Goal: Obtain resource: Download file/media

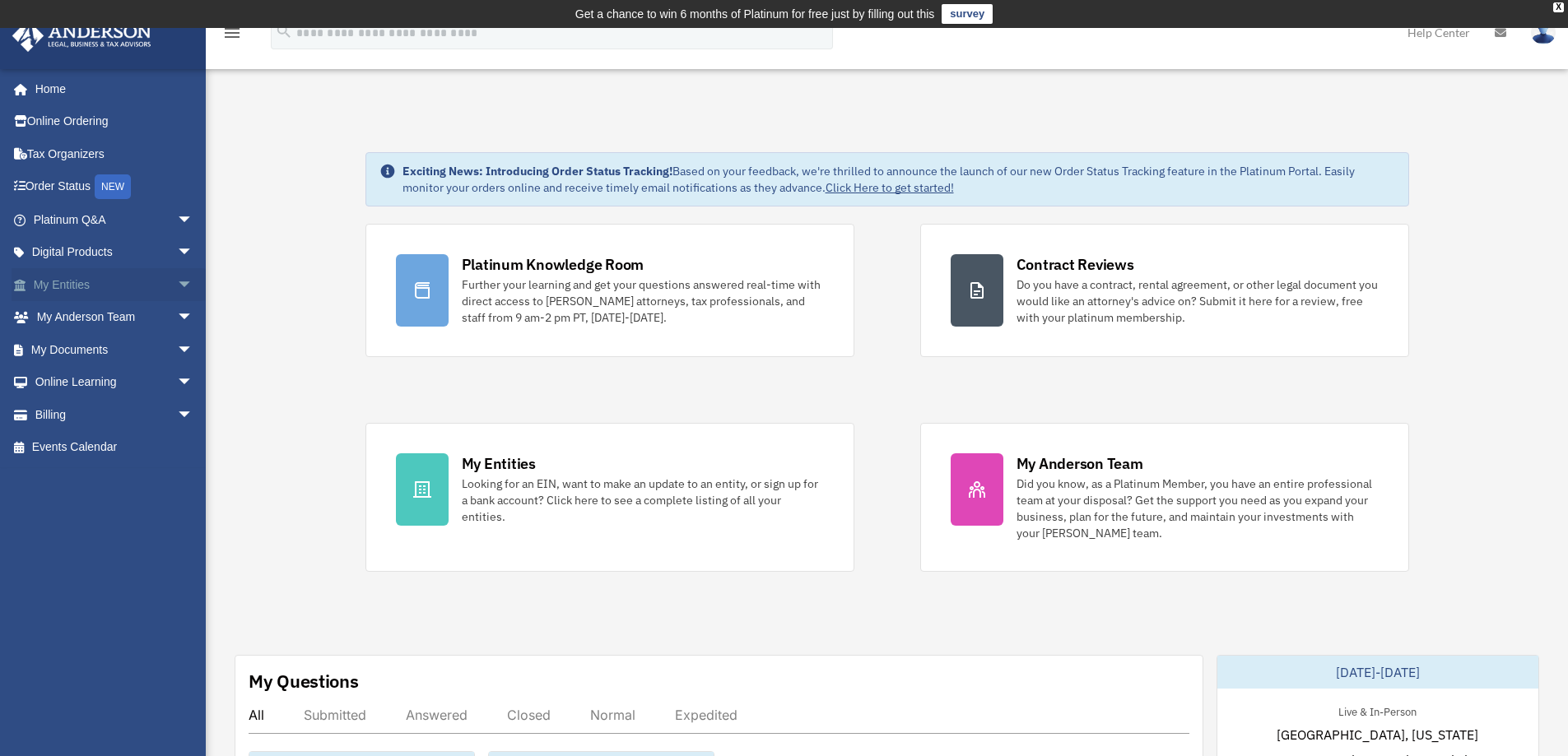
click at [85, 282] on link "My Entities arrow_drop_down" at bounding box center [114, 284] width 206 height 33
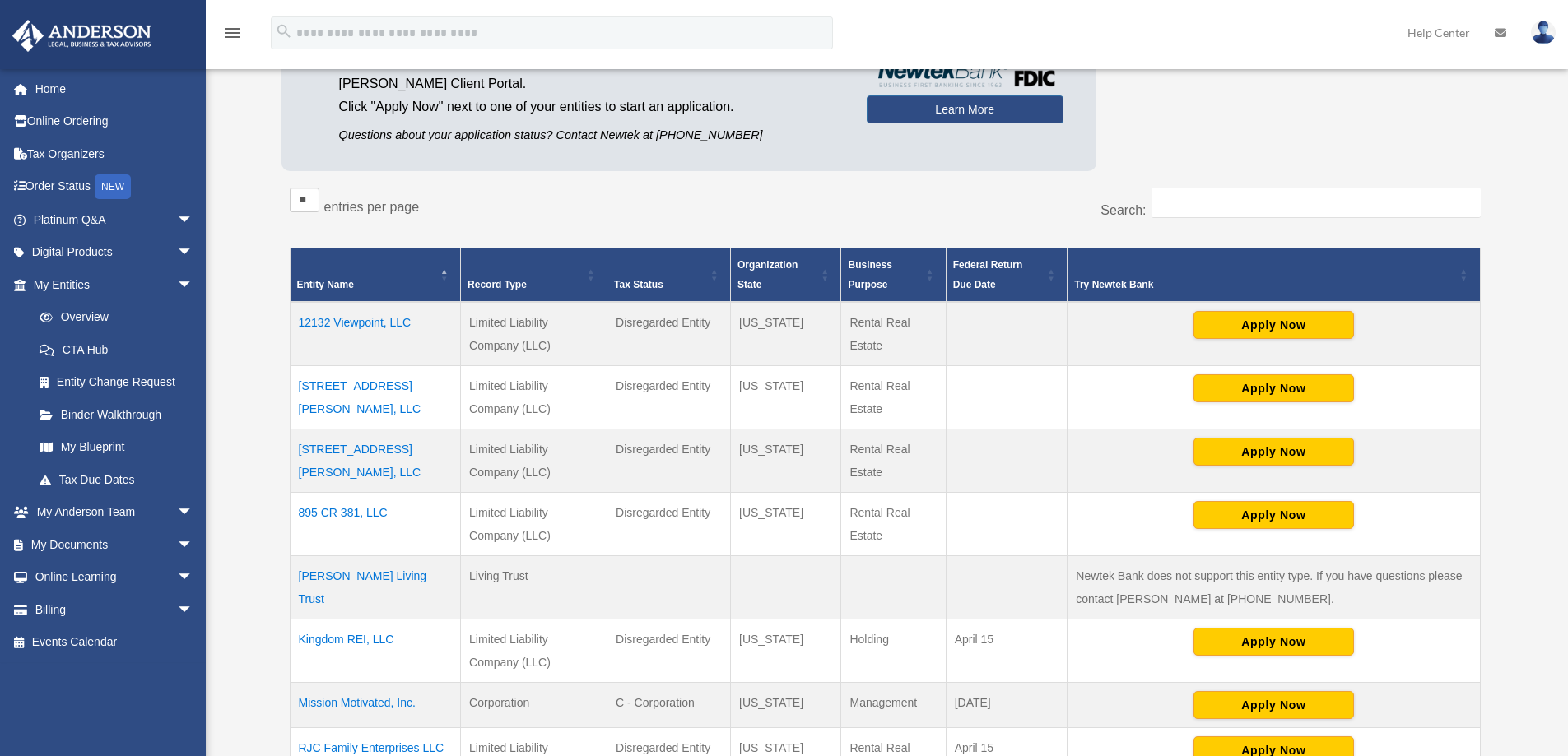
scroll to position [249, 0]
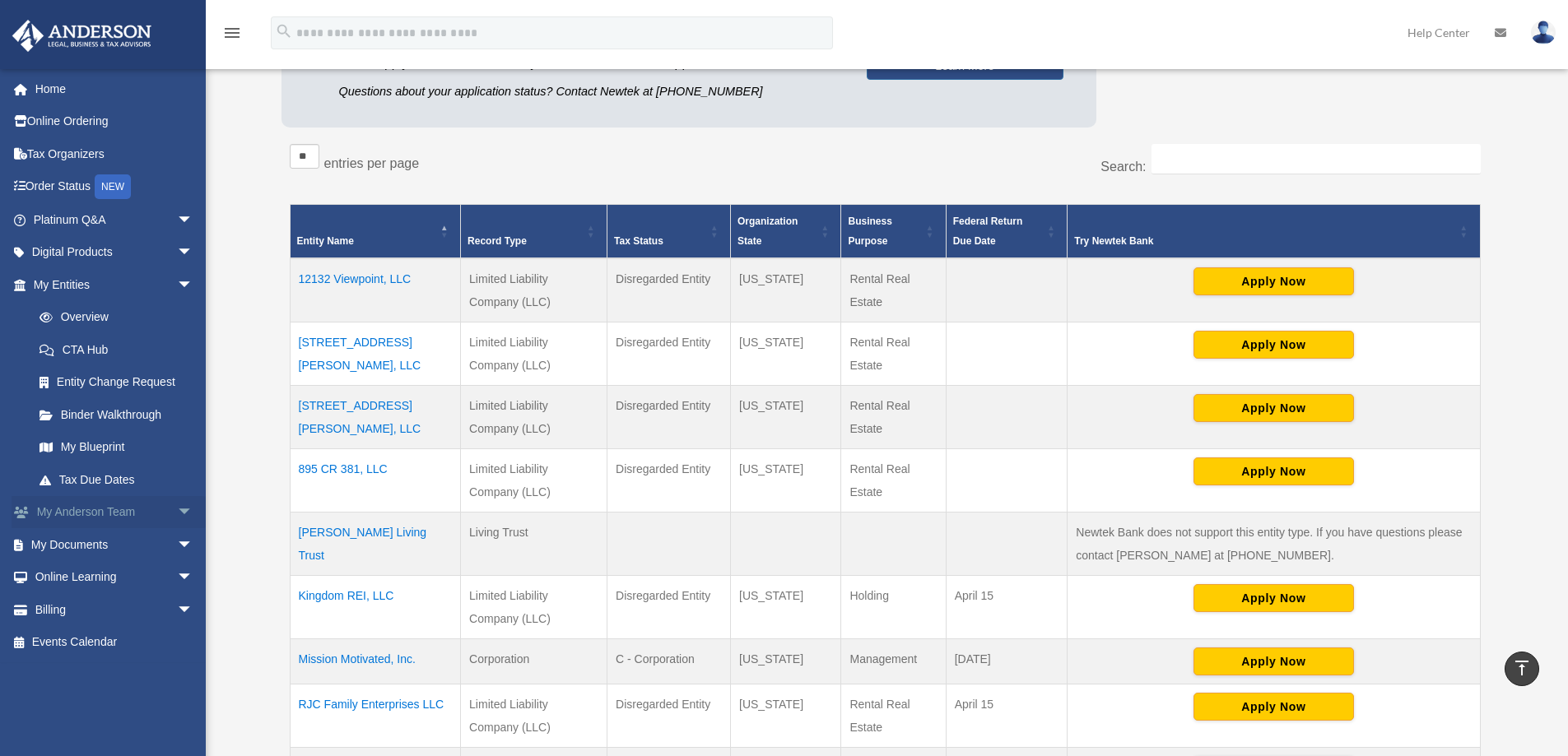
click at [124, 506] on link "My [PERSON_NAME] Team arrow_drop_down" at bounding box center [114, 512] width 206 height 33
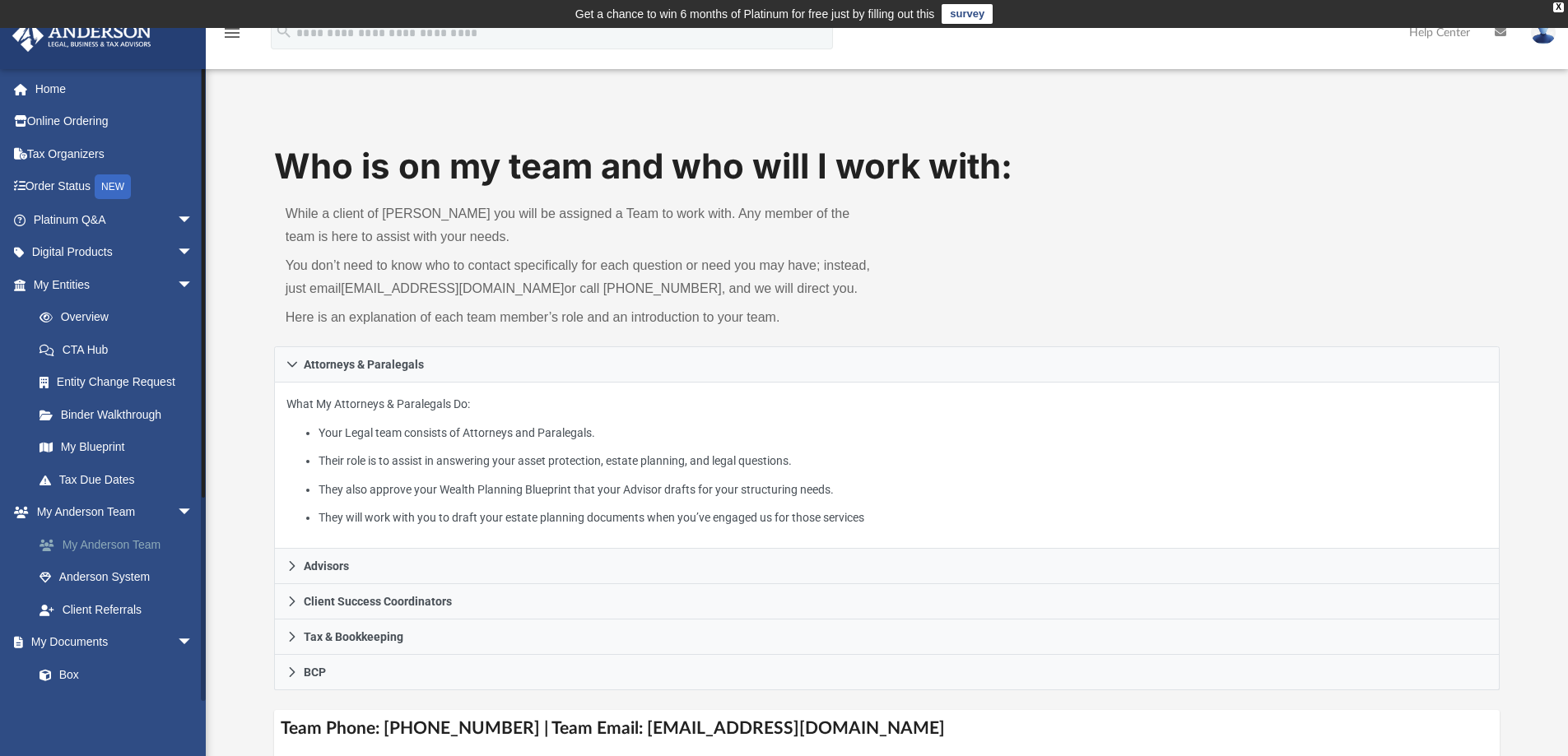
click at [136, 544] on link "My Anderson Team" at bounding box center [121, 544] width 195 height 33
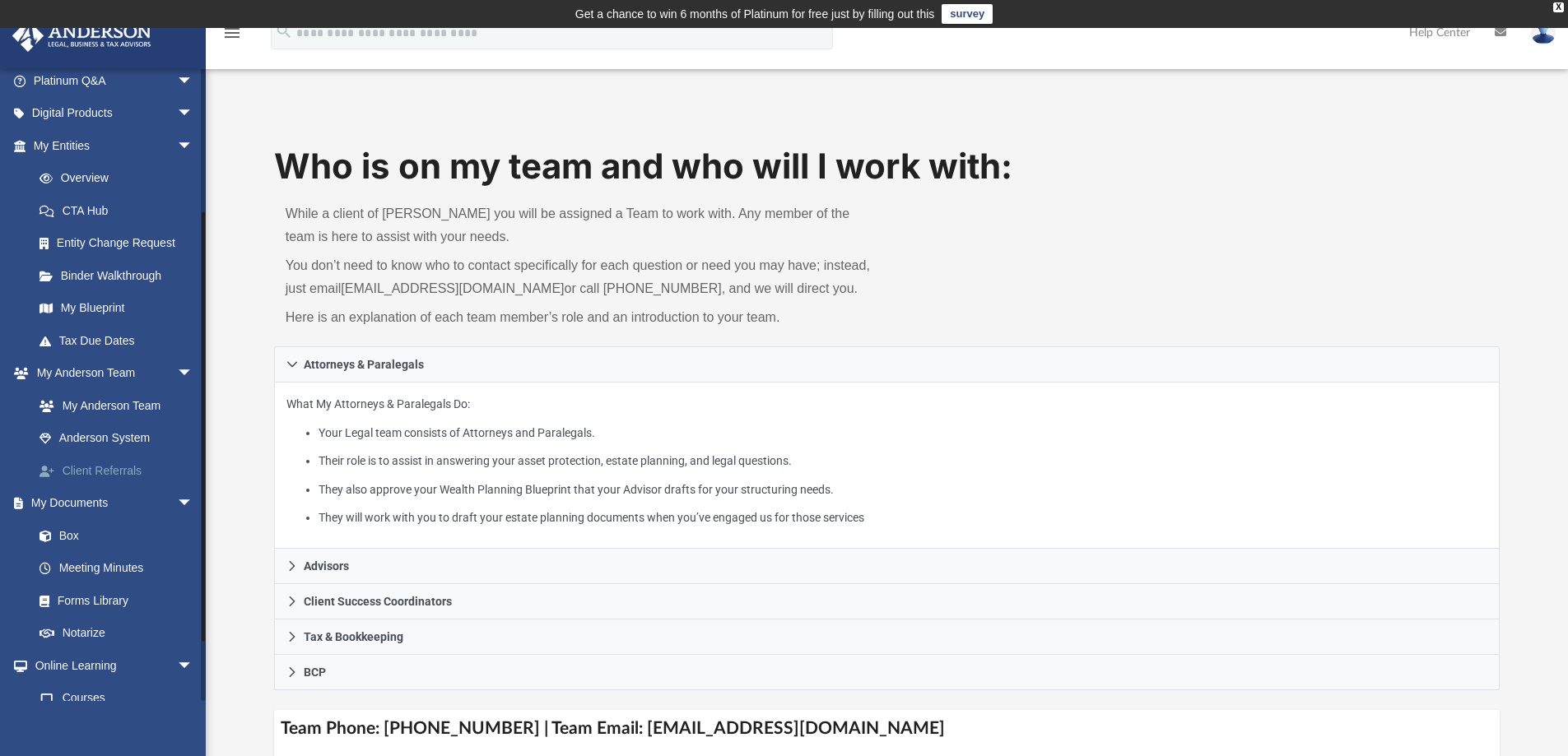
scroll to position [247, 0]
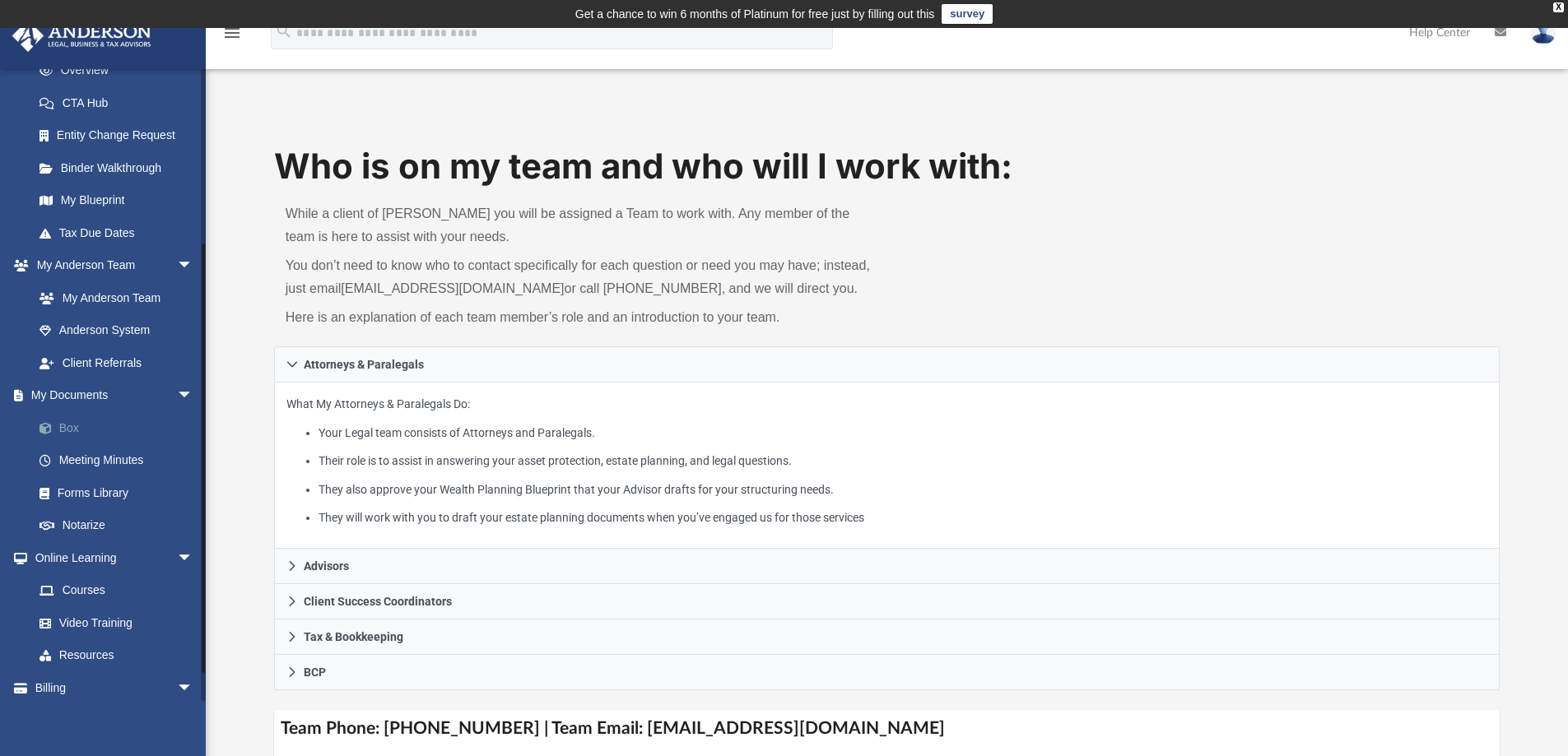
click at [65, 424] on link "Box" at bounding box center [121, 428] width 195 height 33
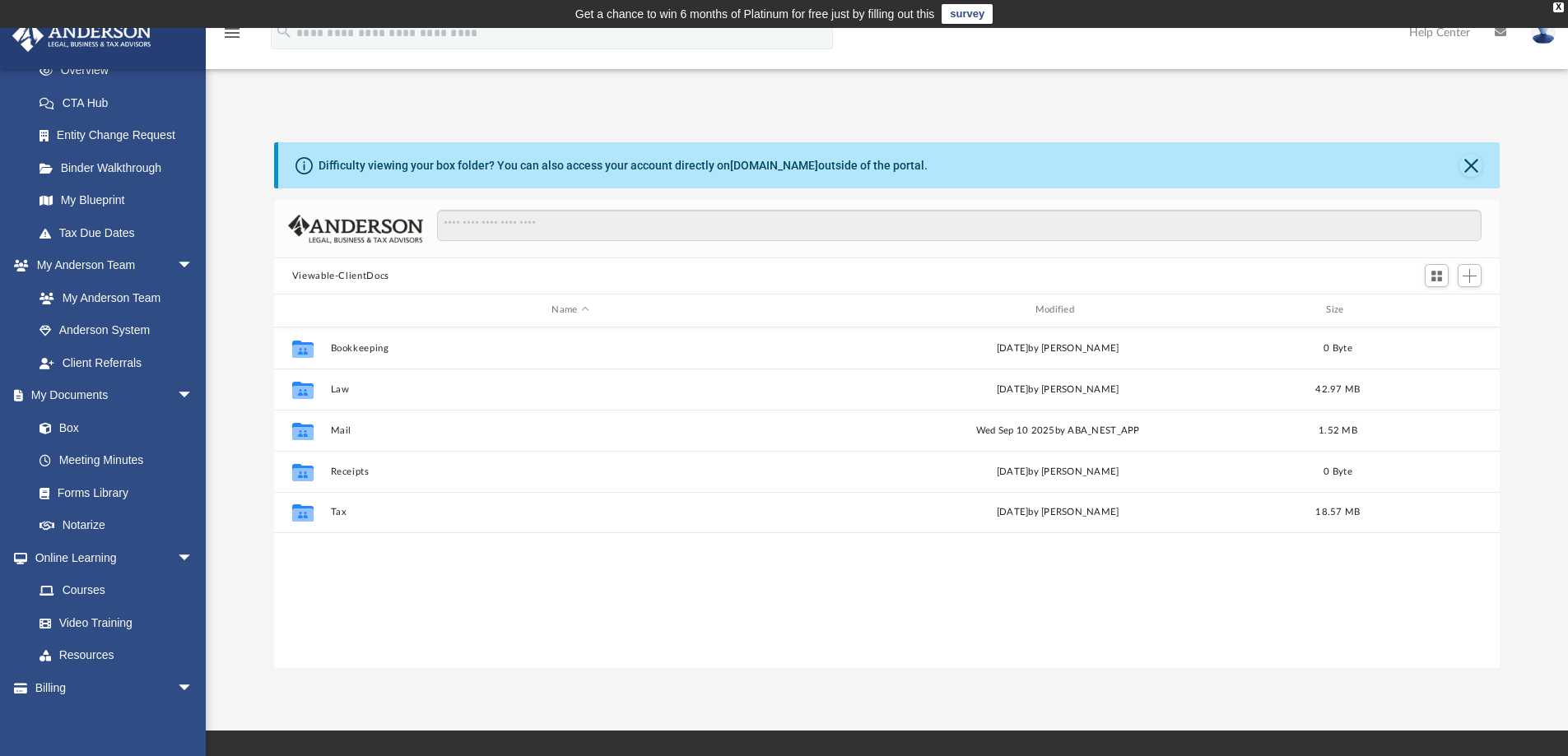
scroll to position [362, 1213]
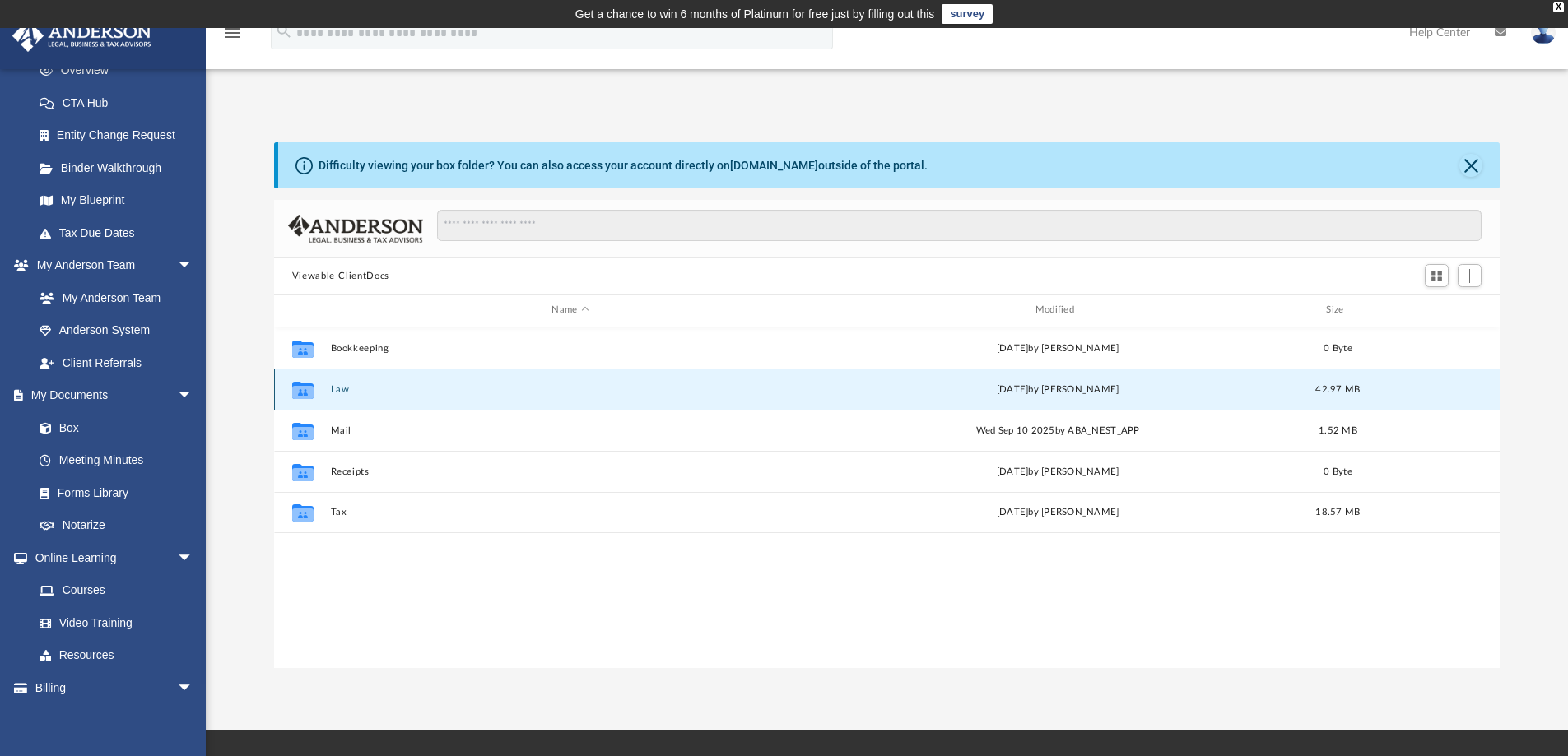
click at [339, 386] on button "Law" at bounding box center [570, 389] width 480 height 10
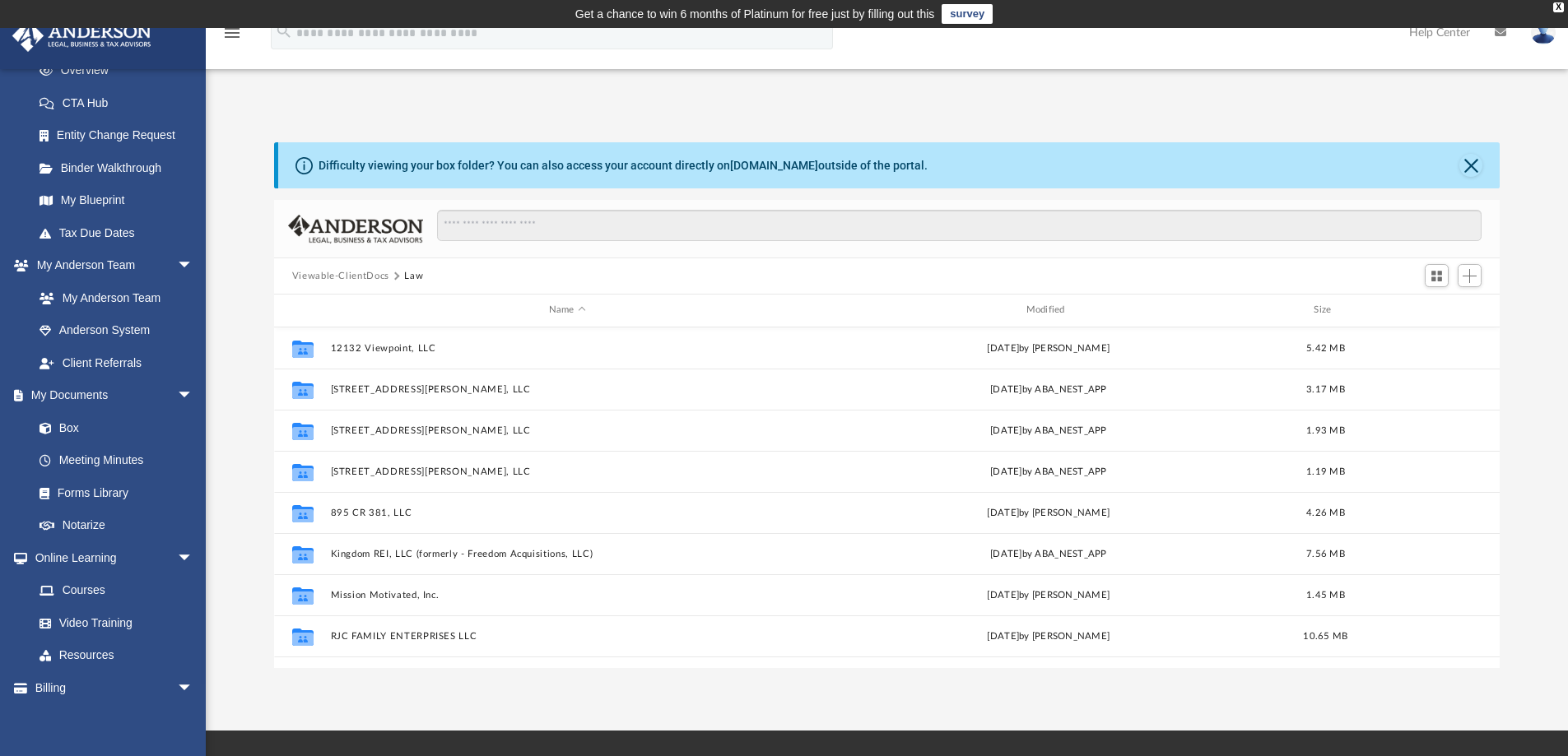
click at [371, 271] on button "Viewable-ClientDocs" at bounding box center [340, 277] width 97 height 15
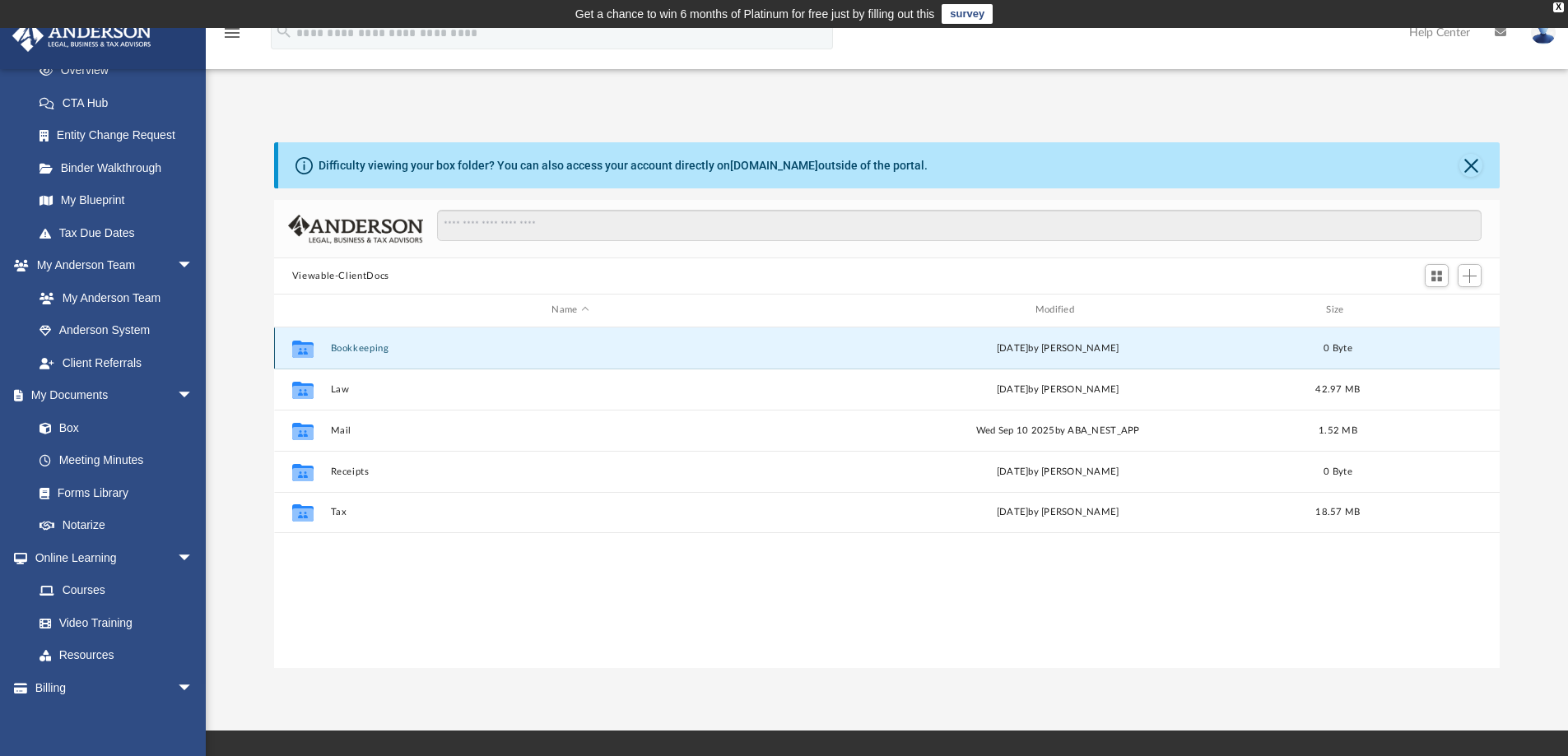
click at [330, 351] on button "Bookkeeping" at bounding box center [570, 348] width 480 height 10
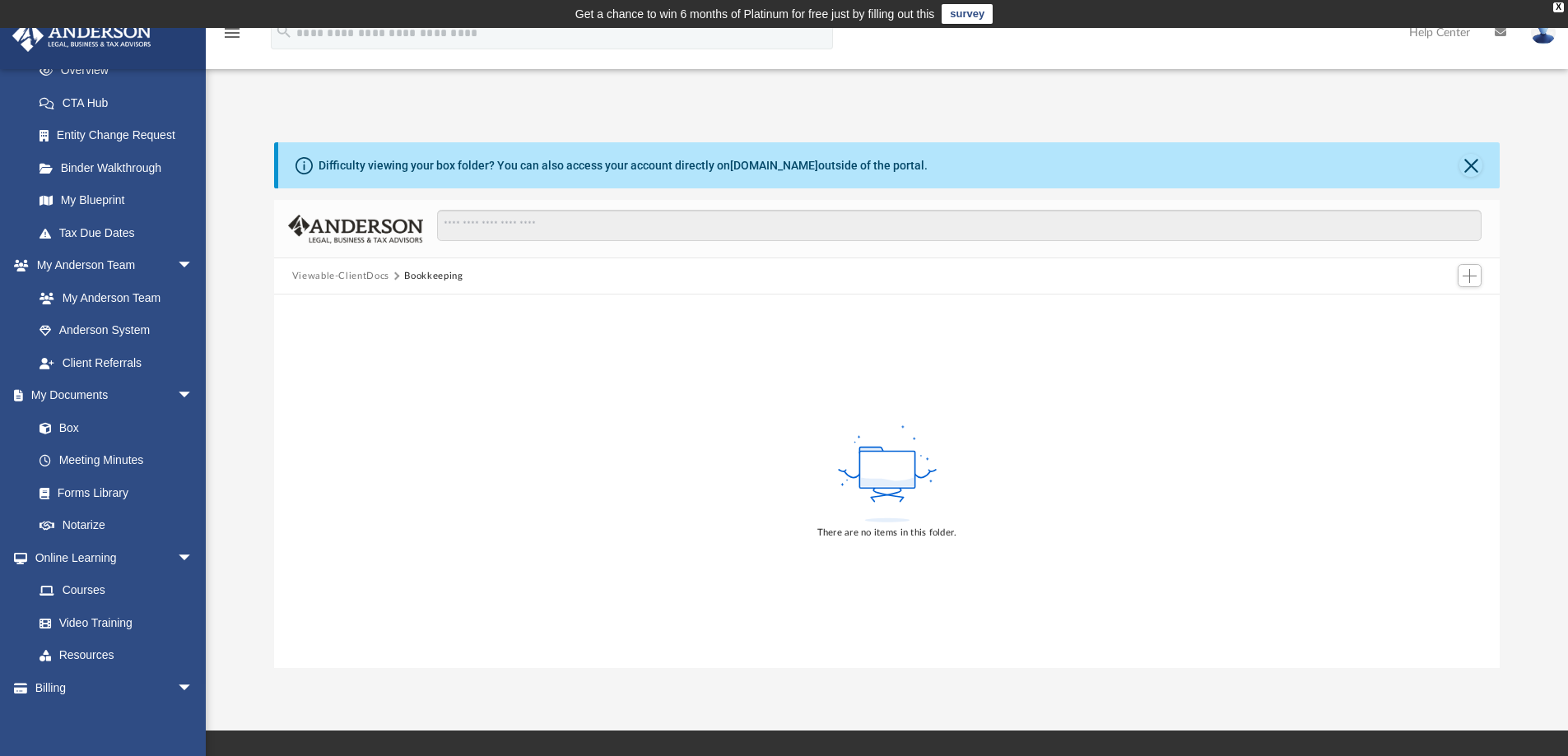
click at [341, 274] on button "Viewable-ClientDocs" at bounding box center [340, 277] width 97 height 15
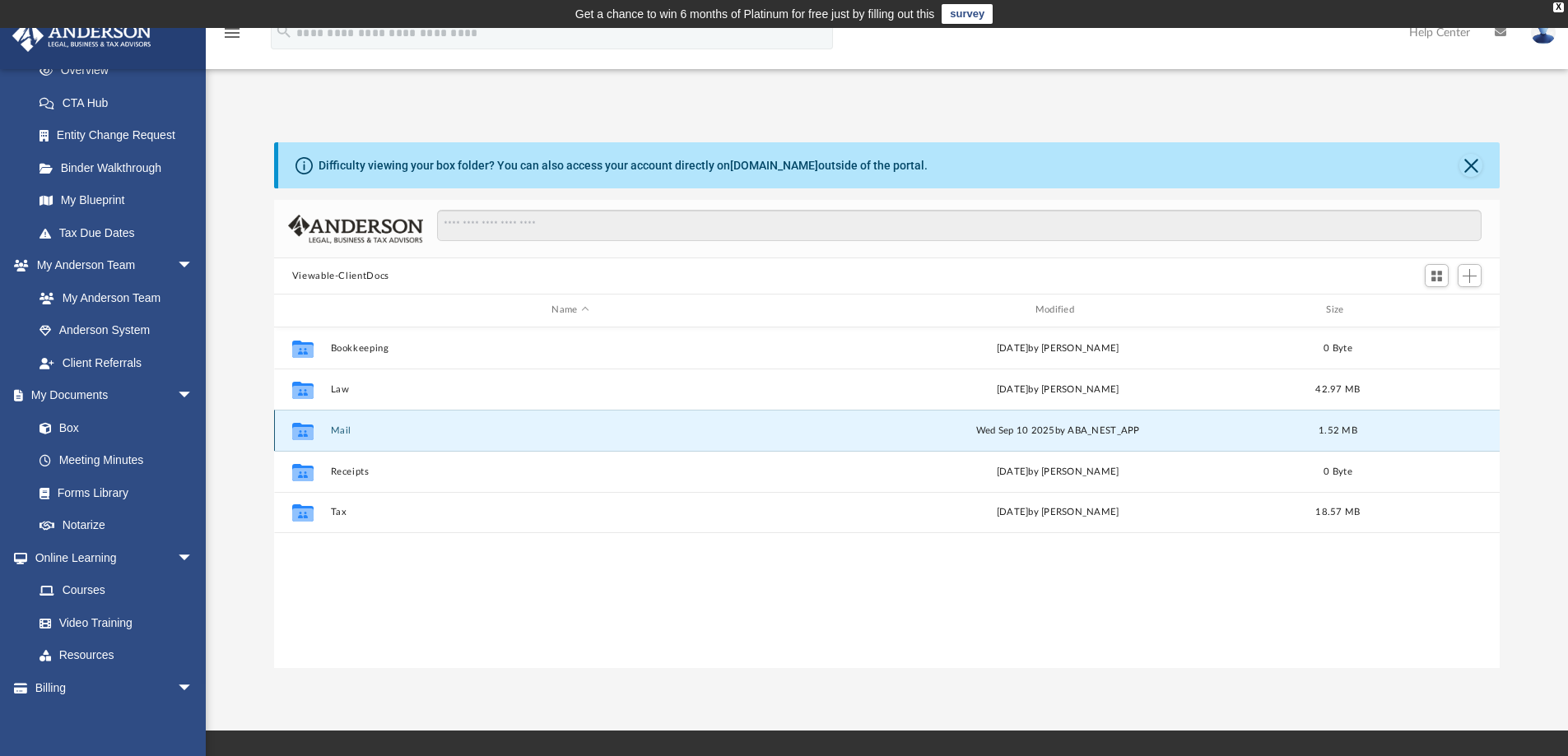
click at [337, 430] on button "Mail" at bounding box center [570, 430] width 480 height 10
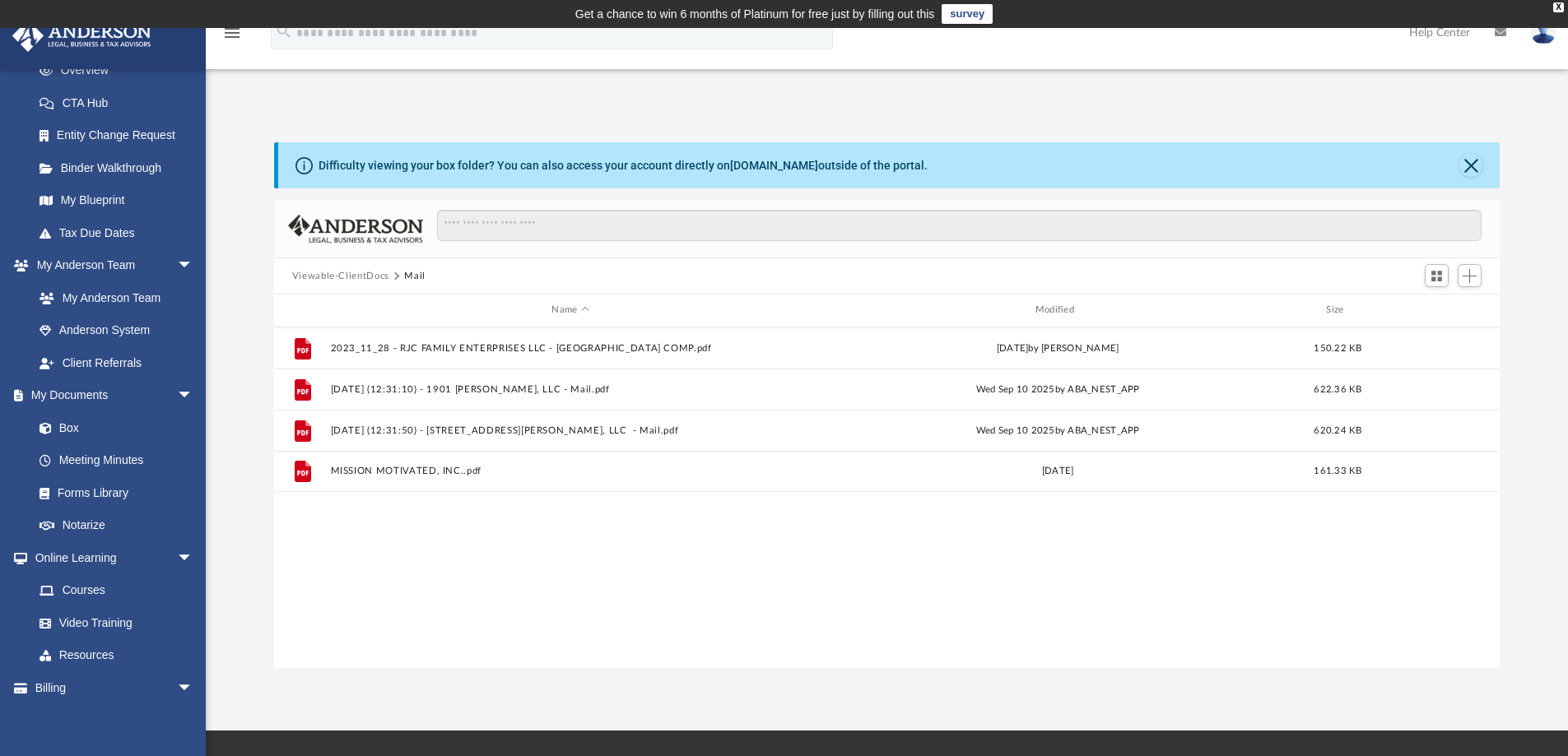
click at [359, 280] on button "Viewable-ClientDocs" at bounding box center [340, 277] width 97 height 15
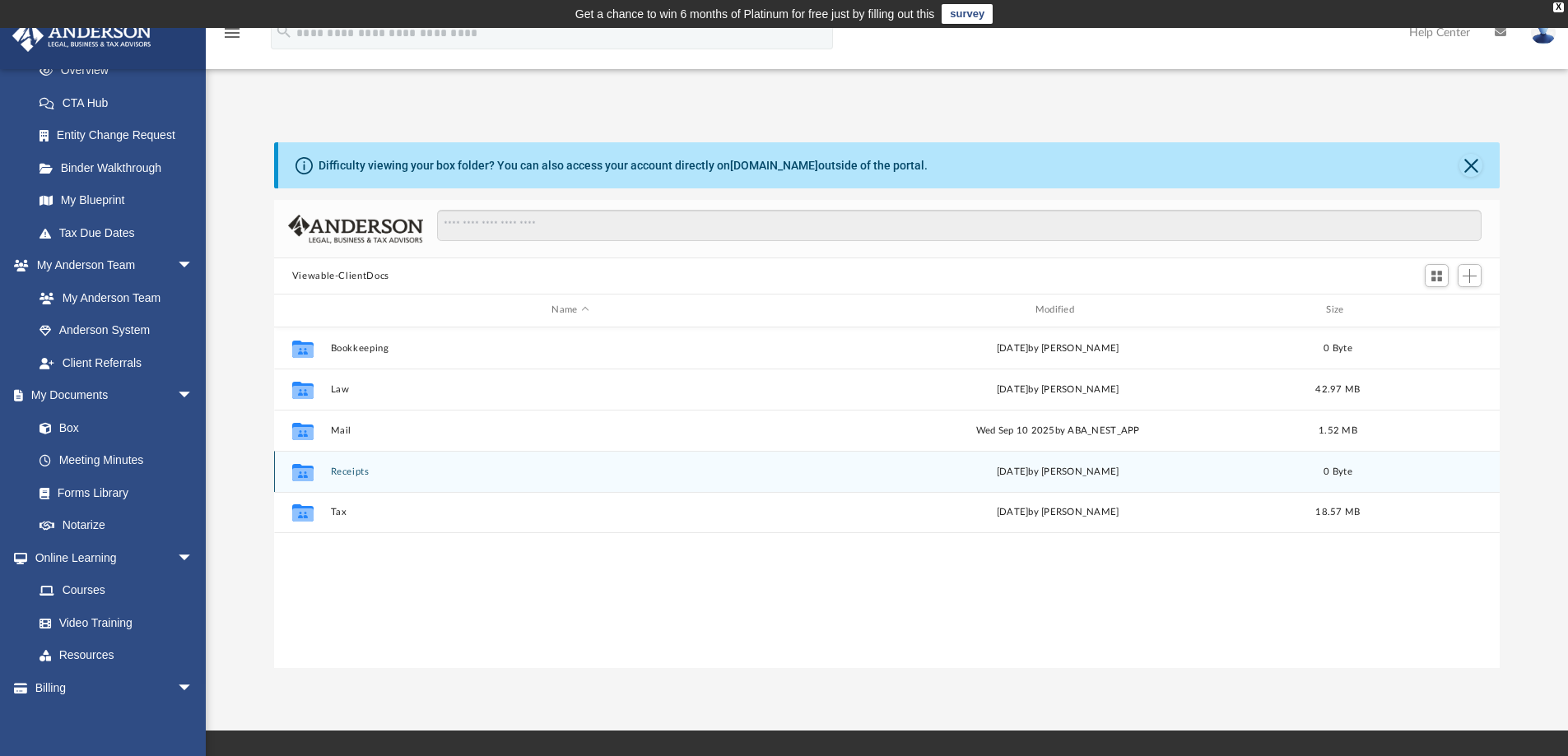
click at [350, 476] on button "Receipts" at bounding box center [570, 471] width 480 height 10
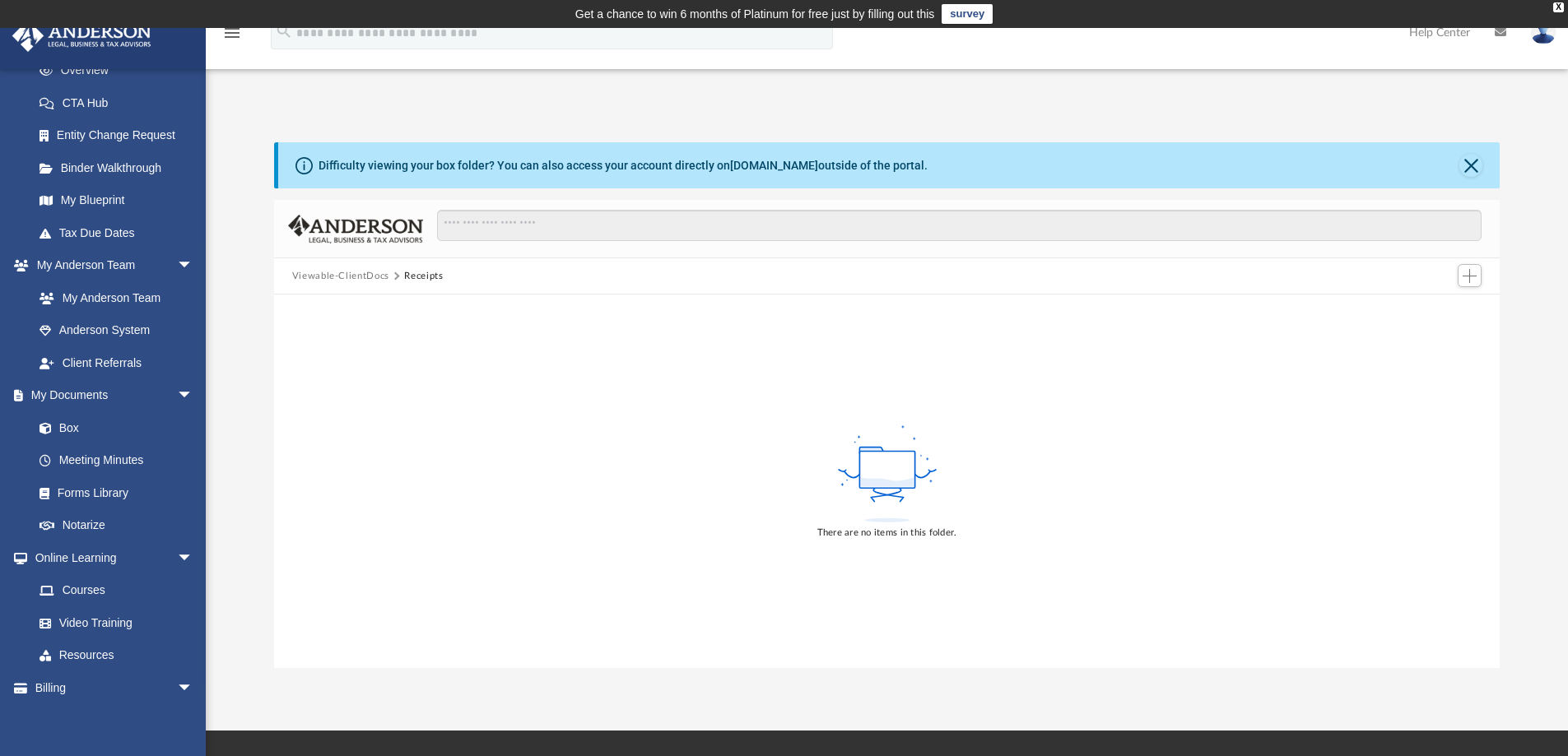
click at [353, 279] on button "Viewable-ClientDocs" at bounding box center [340, 277] width 97 height 15
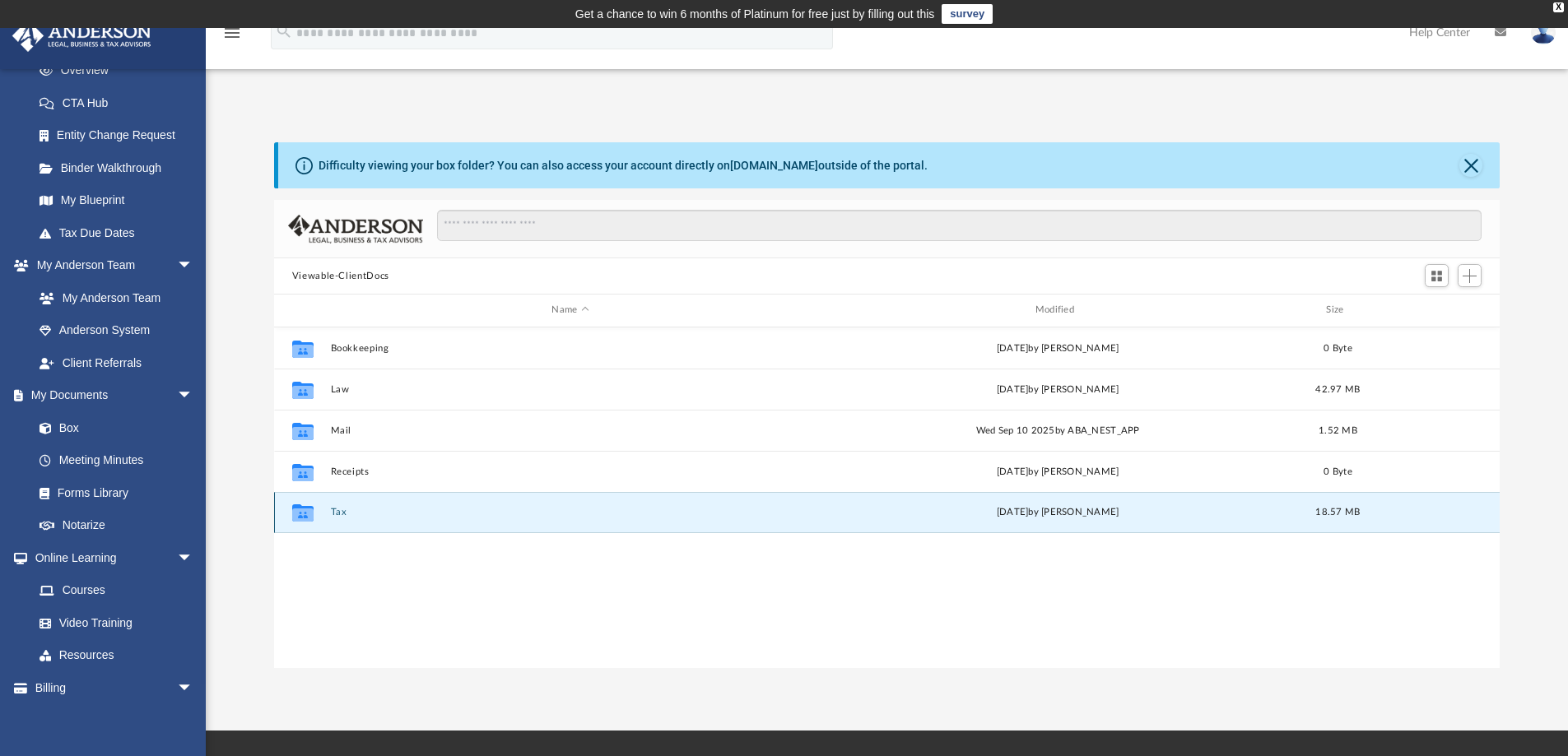
click at [334, 510] on button "Tax" at bounding box center [570, 511] width 480 height 10
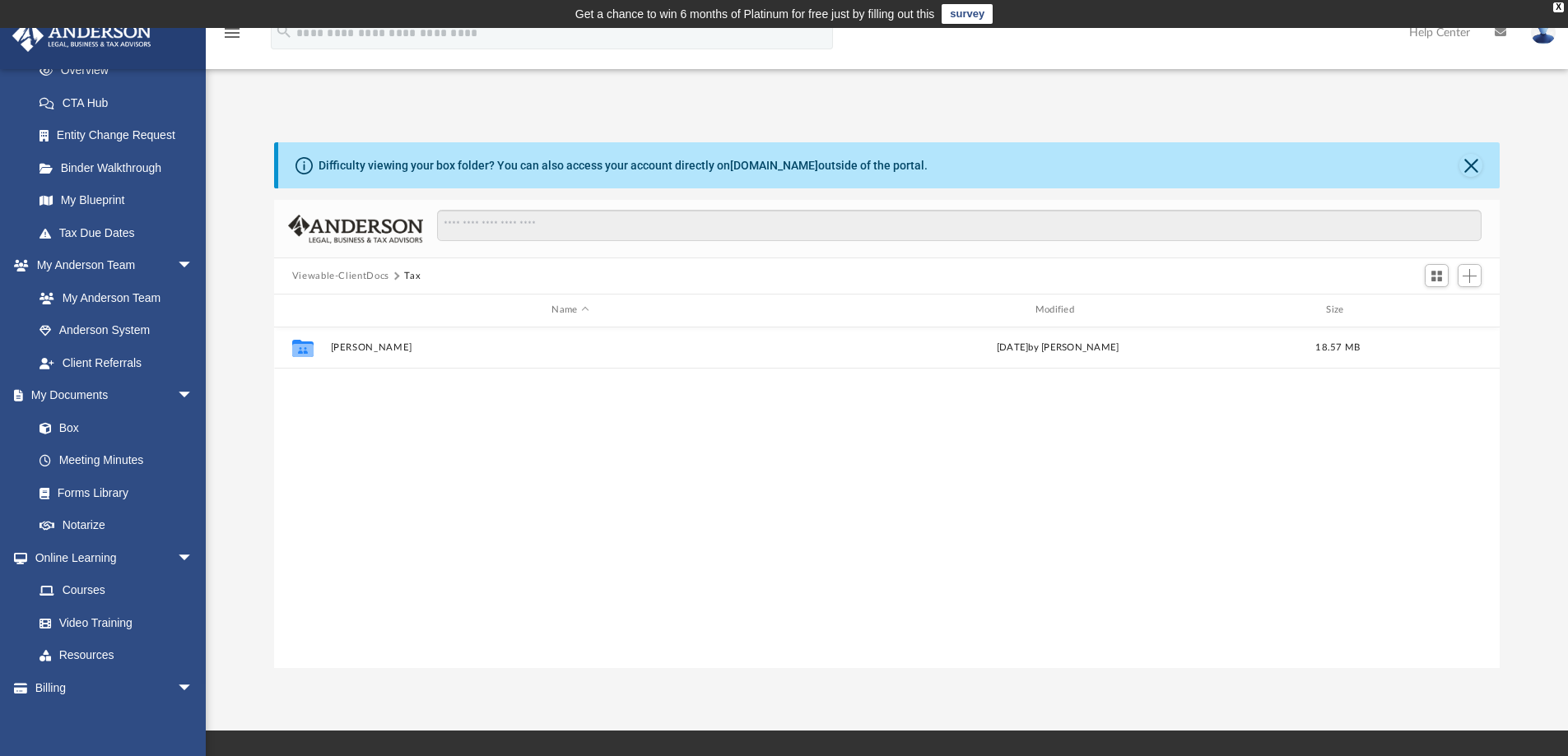
click at [358, 273] on button "Viewable-ClientDocs" at bounding box center [340, 277] width 97 height 15
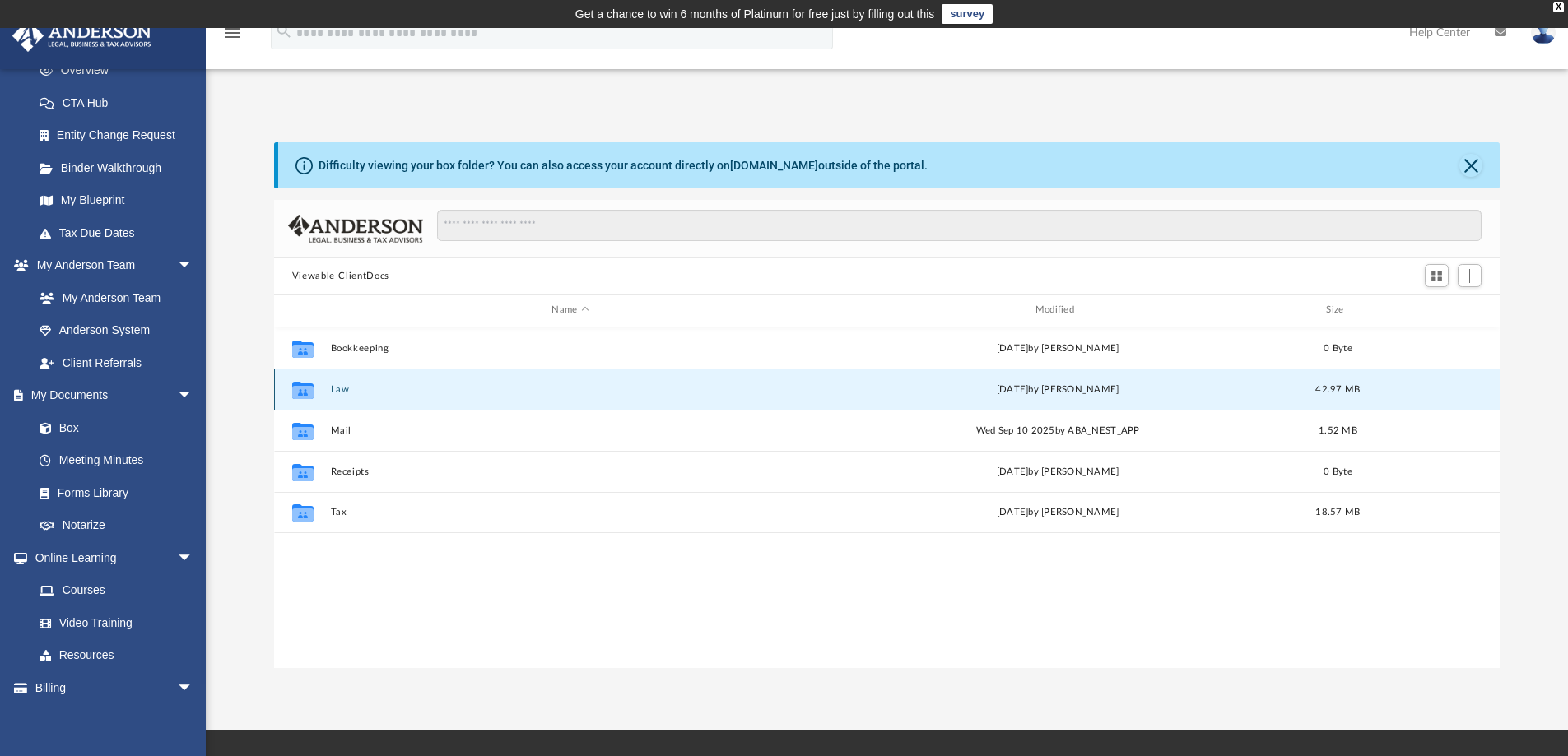
click at [333, 389] on button "Law" at bounding box center [570, 389] width 480 height 10
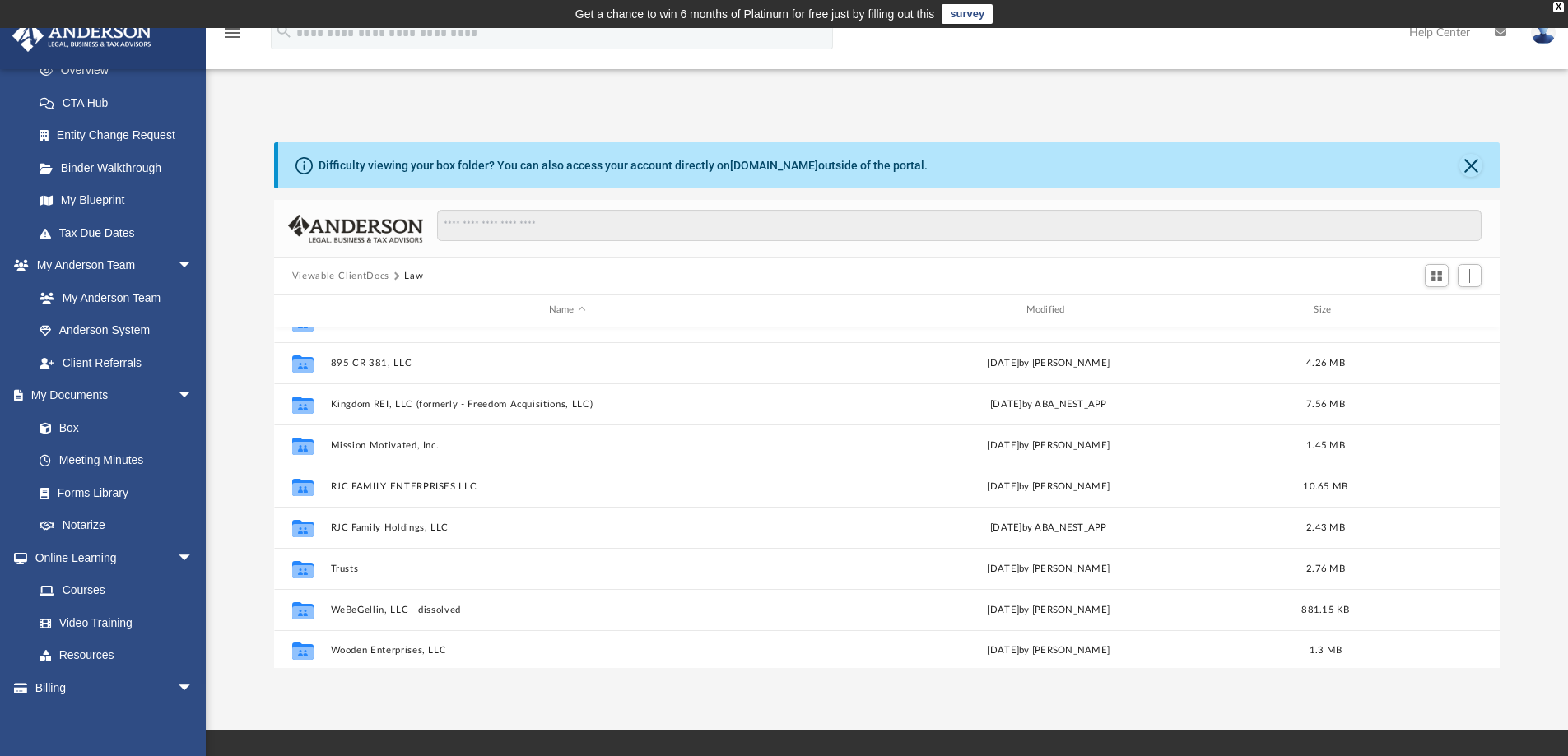
scroll to position [153, 0]
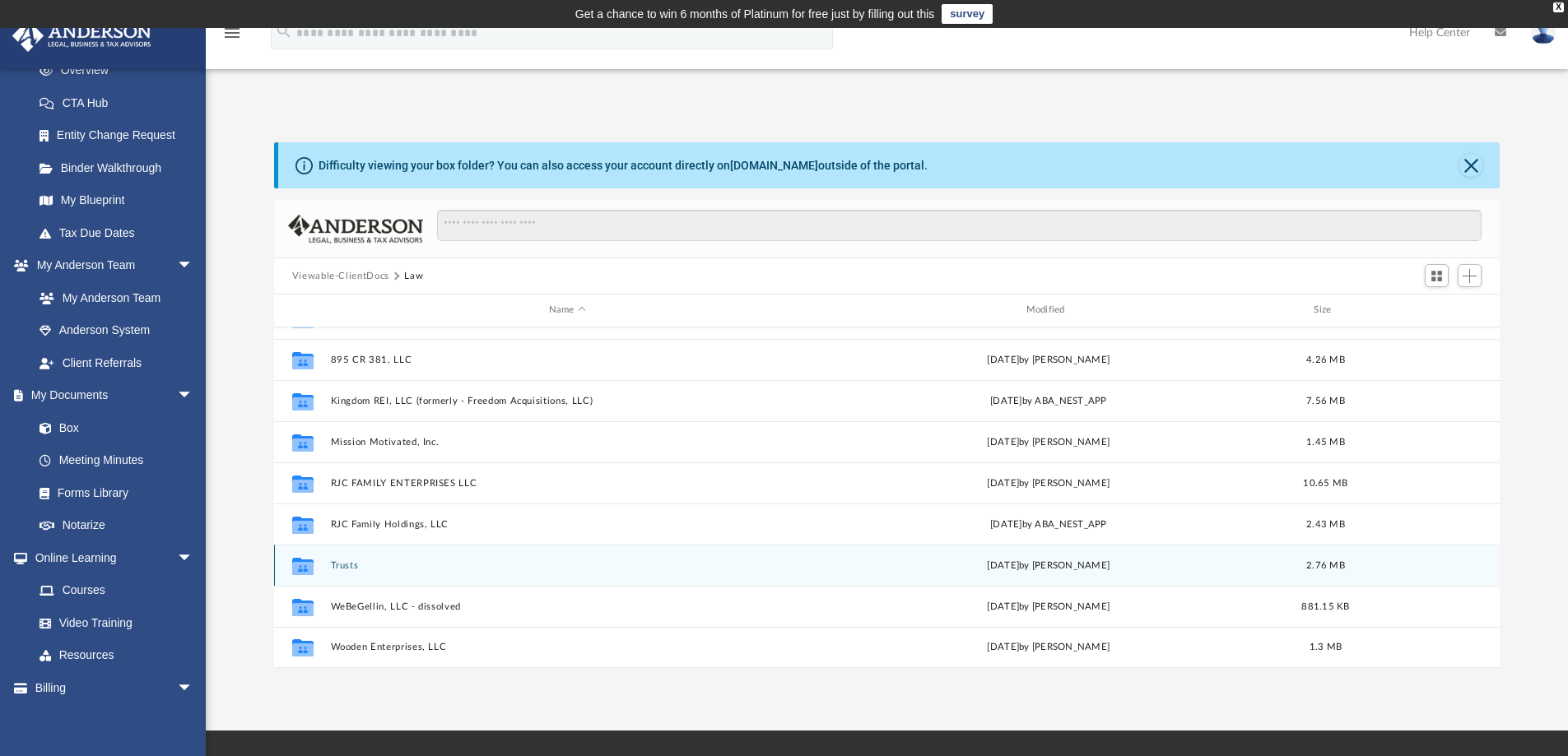
click at [351, 563] on button "Trusts" at bounding box center [567, 565] width 474 height 10
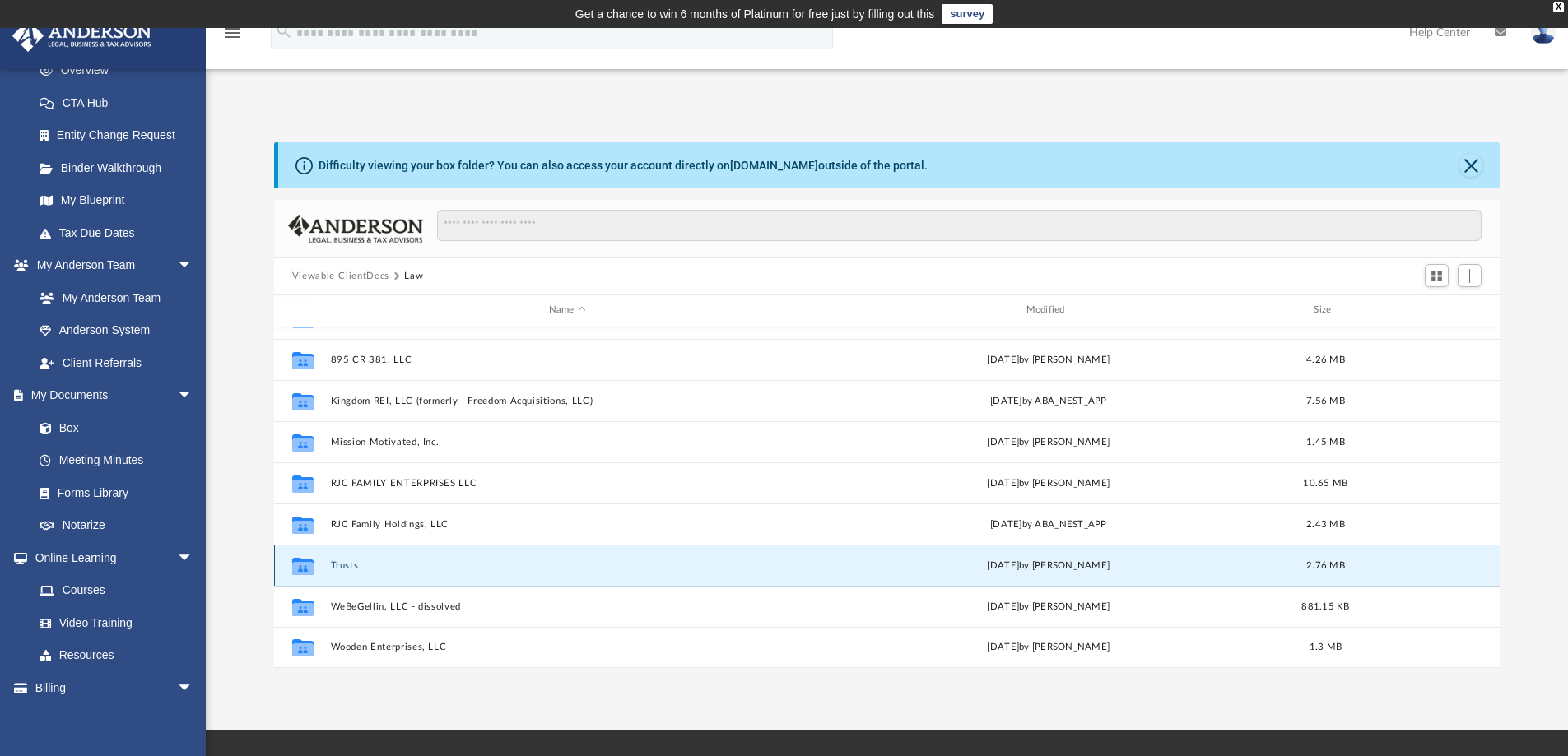
scroll to position [0, 0]
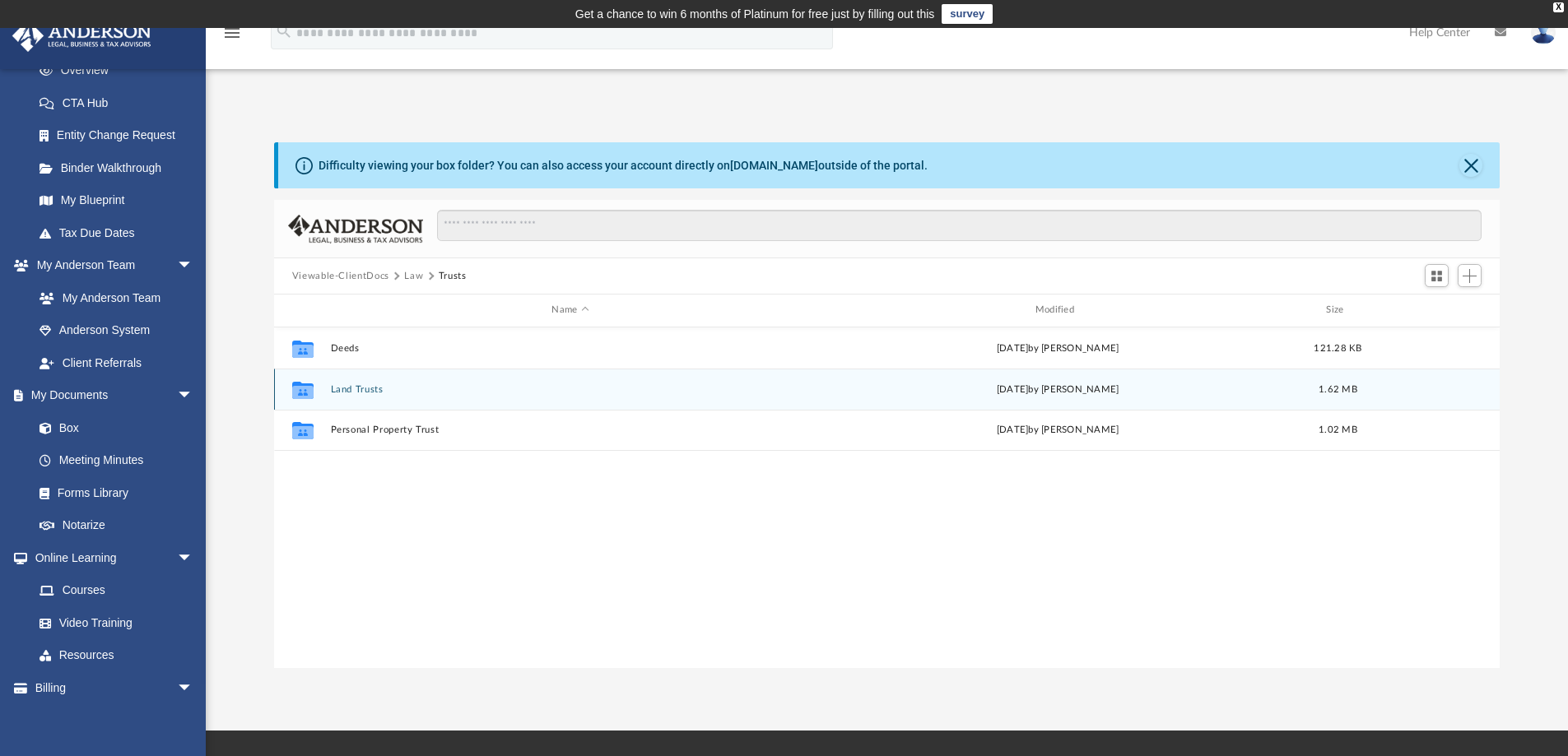
click at [343, 396] on div "Collaborated Folder Land Trusts Fri Apr 4 2025 by Cora Melot 1.62 MB" at bounding box center [887, 389] width 1226 height 41
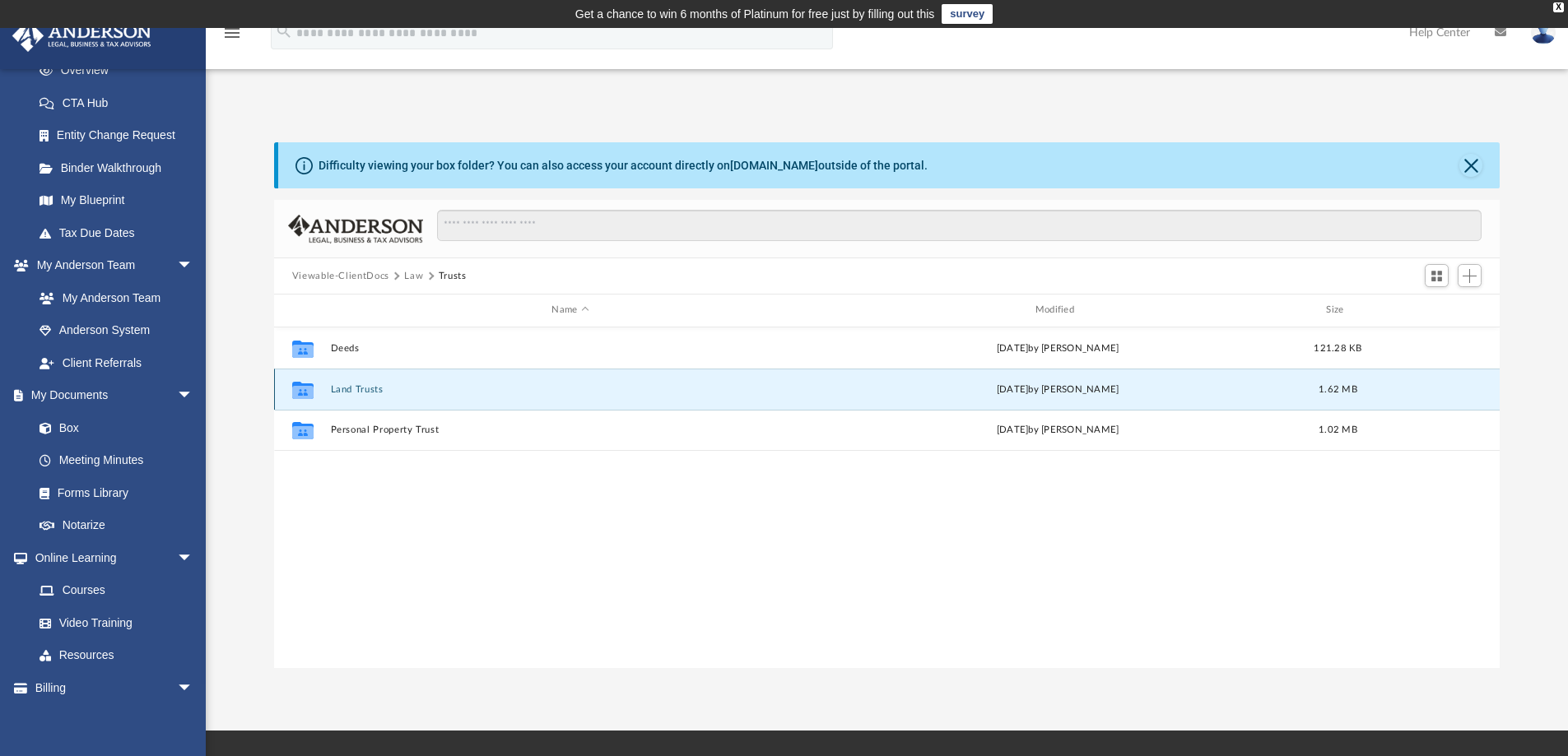
click at [352, 390] on button "Land Trusts" at bounding box center [570, 389] width 480 height 10
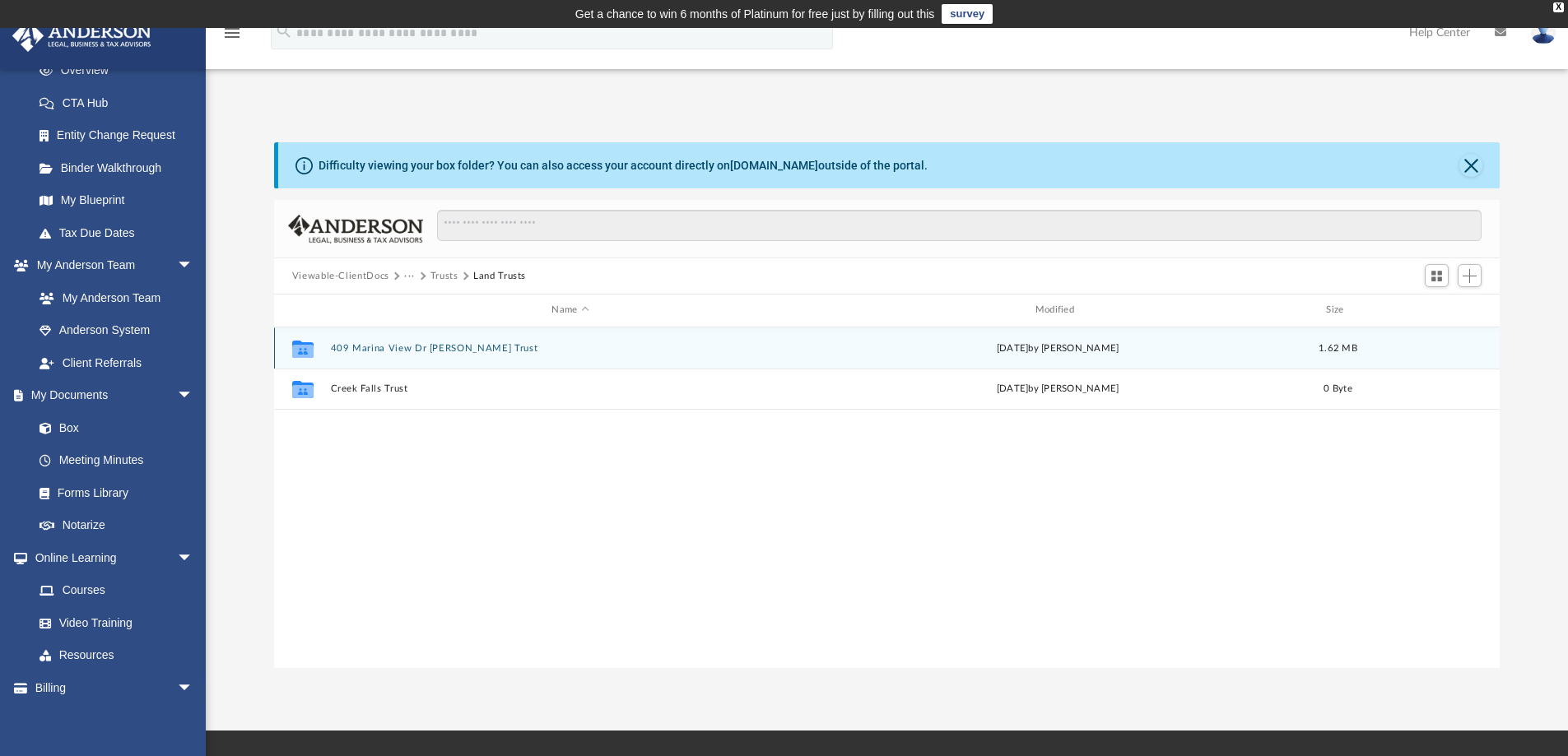
click at [462, 351] on button "409 Marina View Dr [PERSON_NAME] Trust" at bounding box center [570, 348] width 480 height 10
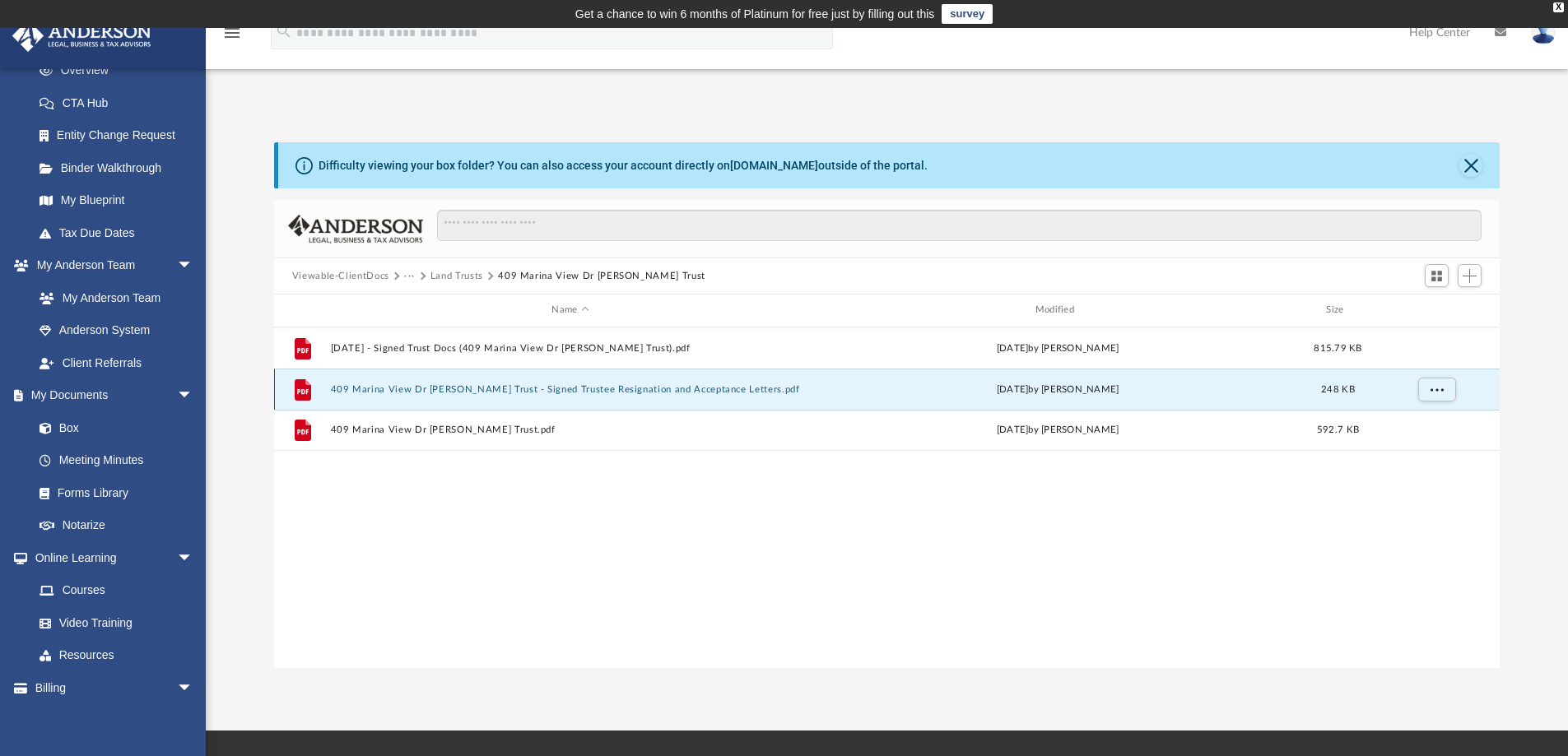
click at [723, 385] on button "409 Marina View Dr Lucas Richard Trust - Signed Trustee Resignation and Accepta…" at bounding box center [570, 389] width 480 height 10
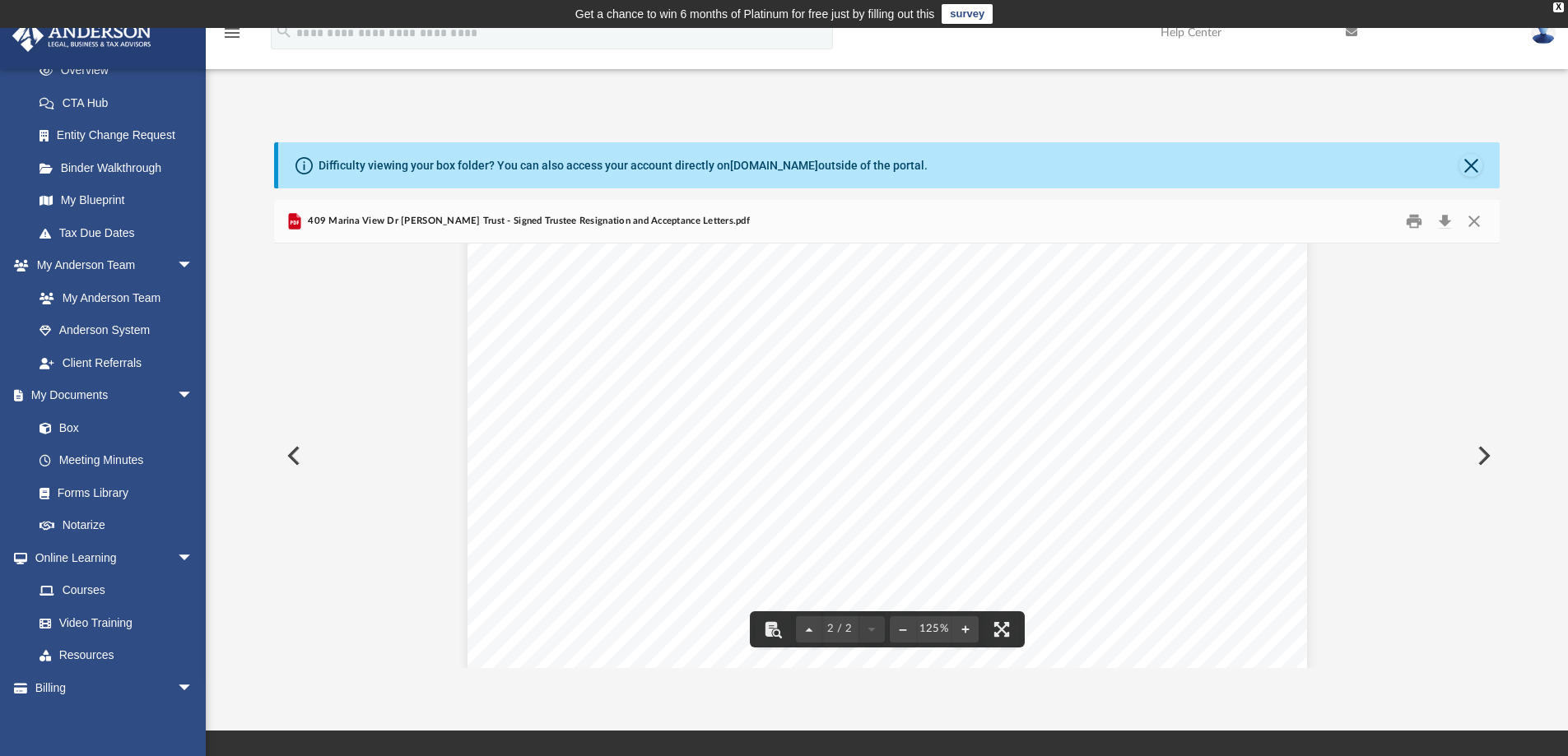
scroll to position [1385, 0]
click at [1414, 219] on button "Print" at bounding box center [1413, 221] width 33 height 25
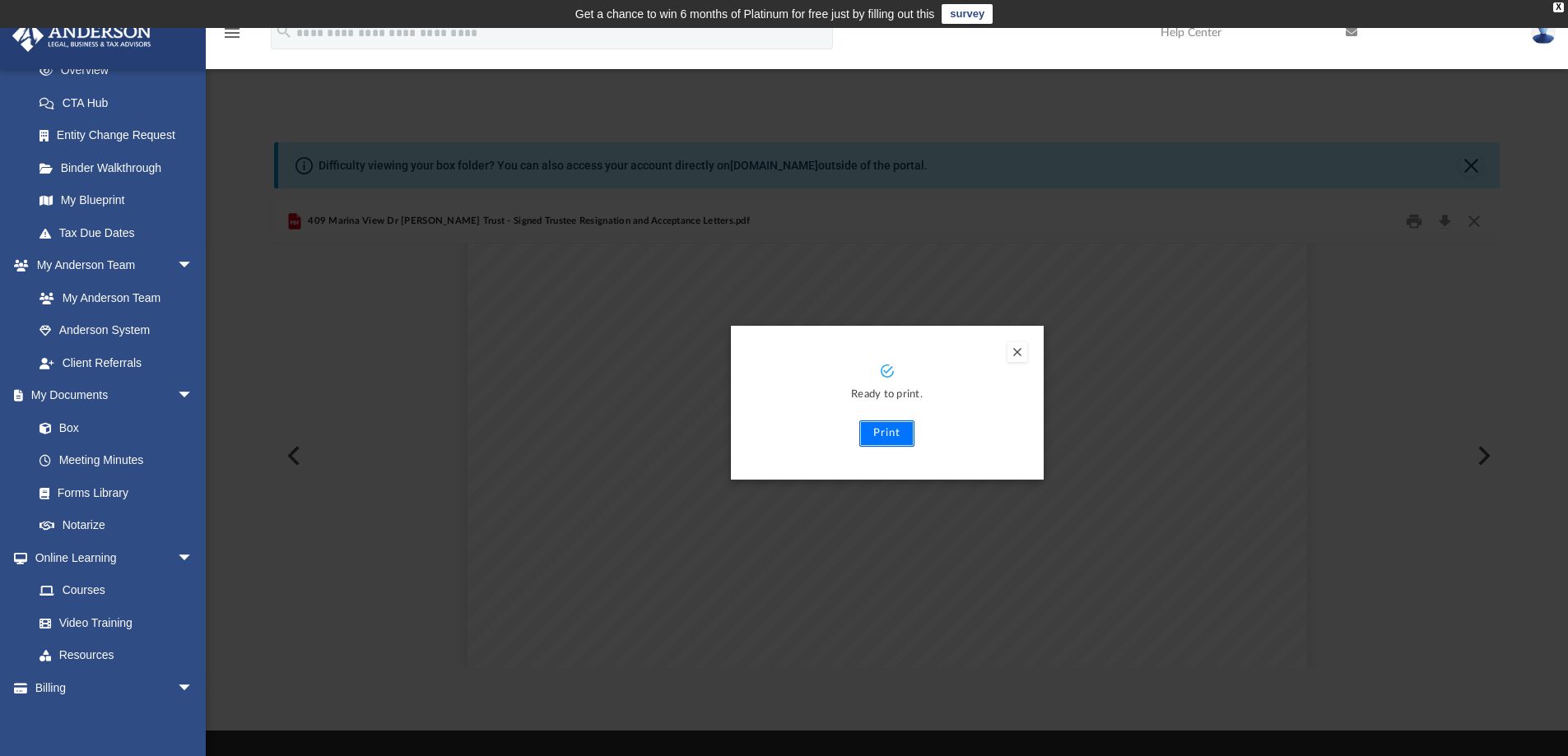
click at [882, 431] on button "Print" at bounding box center [887, 433] width 55 height 26
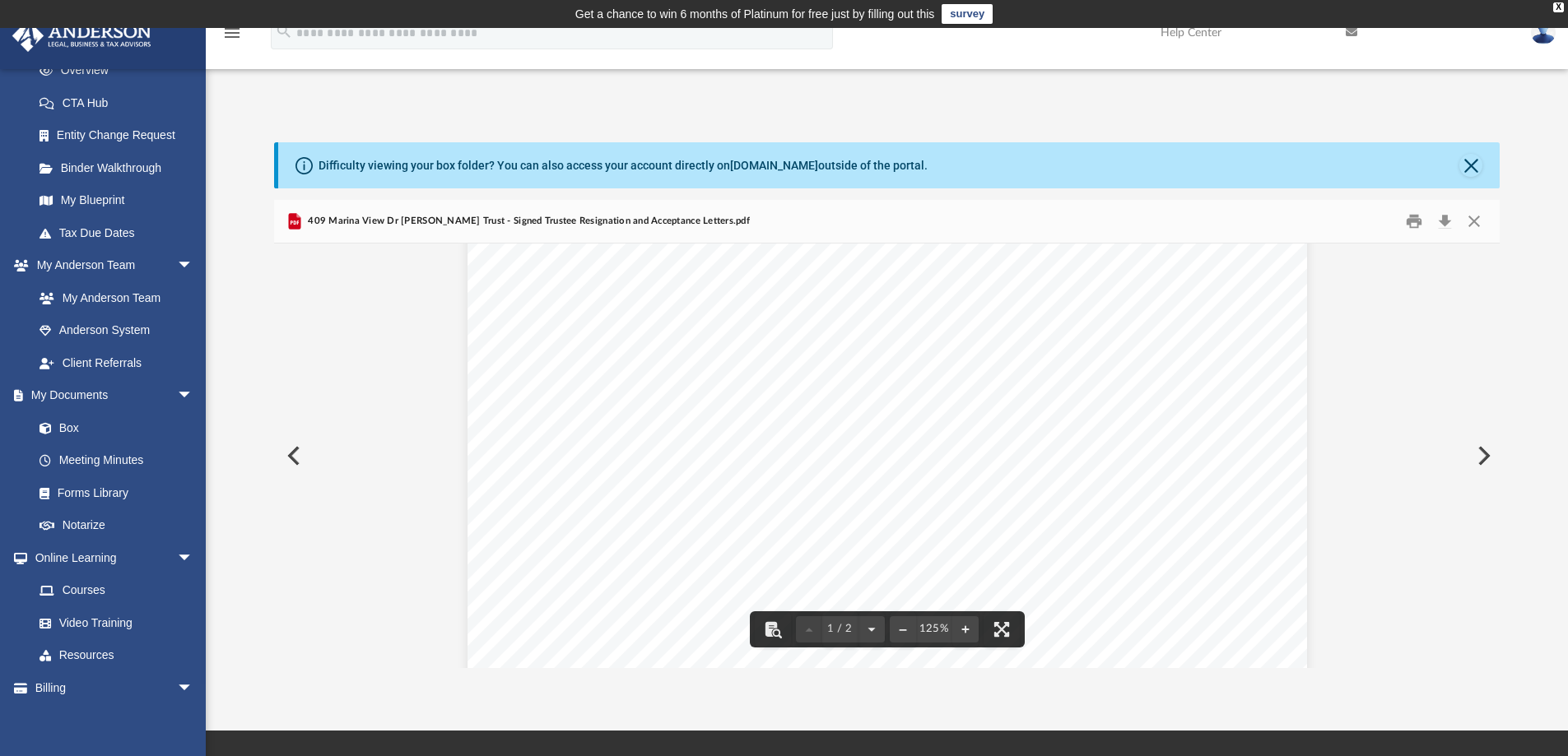
scroll to position [412, 0]
click at [1418, 218] on button "Print" at bounding box center [1413, 221] width 33 height 25
